Goal: Task Accomplishment & Management: Use online tool/utility

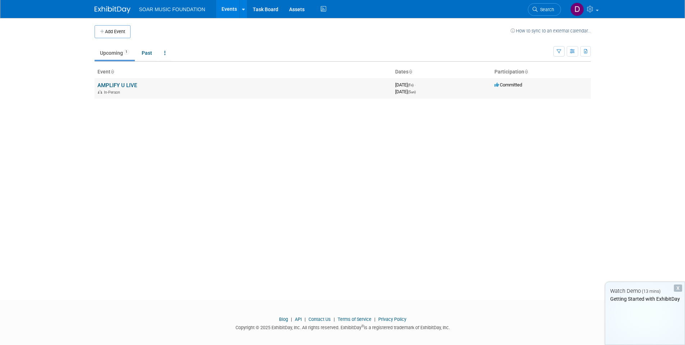
click at [111, 87] on link "AMPLIFY U LIVE" at bounding box center [118, 85] width 40 height 6
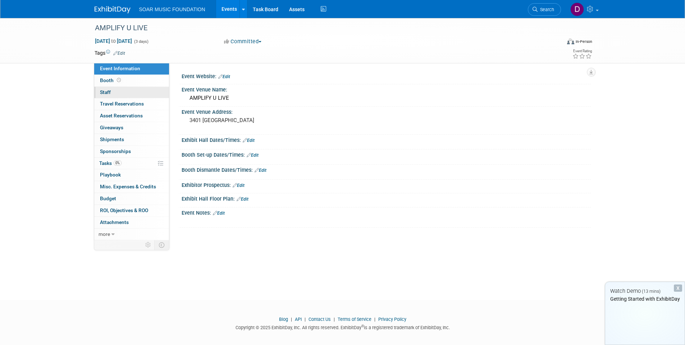
click at [124, 93] on link "0 Staff 0" at bounding box center [131, 93] width 75 height 12
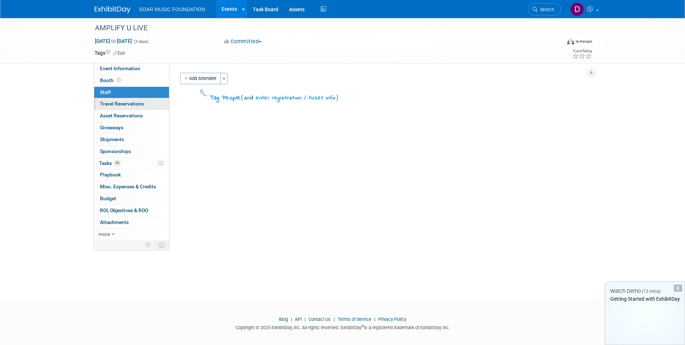
click at [125, 103] on span "Travel Reservations 0" at bounding box center [122, 104] width 44 height 6
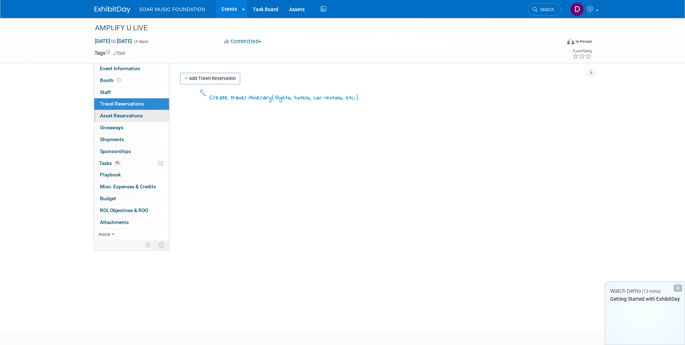
click at [123, 116] on span "Asset Reservations 0" at bounding box center [121, 116] width 43 height 6
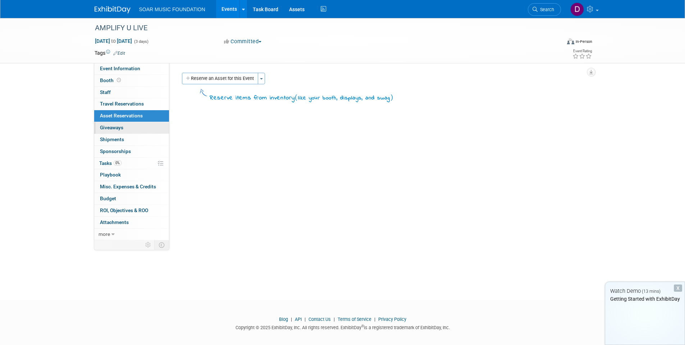
click at [122, 133] on link "0 Giveaways 0" at bounding box center [131, 128] width 75 height 12
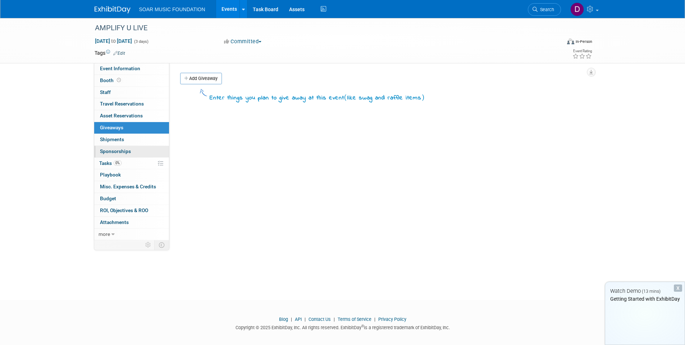
click at [122, 151] on span "Sponsorships 0" at bounding box center [115, 151] width 31 height 6
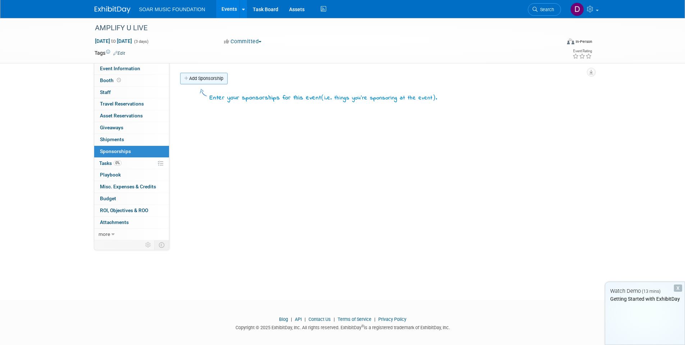
click at [197, 81] on link "Add Sponsorship" at bounding box center [203, 79] width 47 height 12
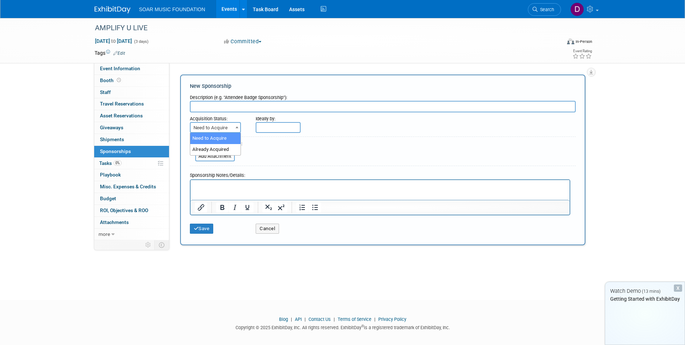
click at [233, 128] on span "Need to Acquire" at bounding box center [216, 128] width 50 height 10
click at [243, 120] on div "Acquisition Status:" at bounding box center [217, 117] width 55 height 10
